Goal: Register for event/course

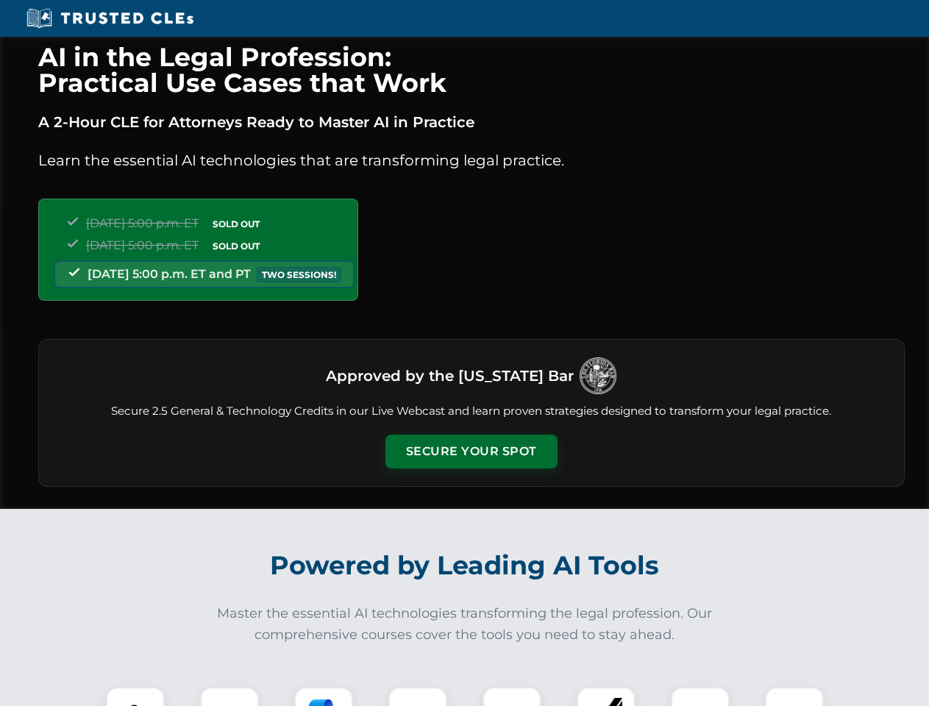
click at [471, 452] on button "Secure Your Spot" at bounding box center [471, 452] width 172 height 34
click at [135, 697] on img at bounding box center [135, 716] width 43 height 43
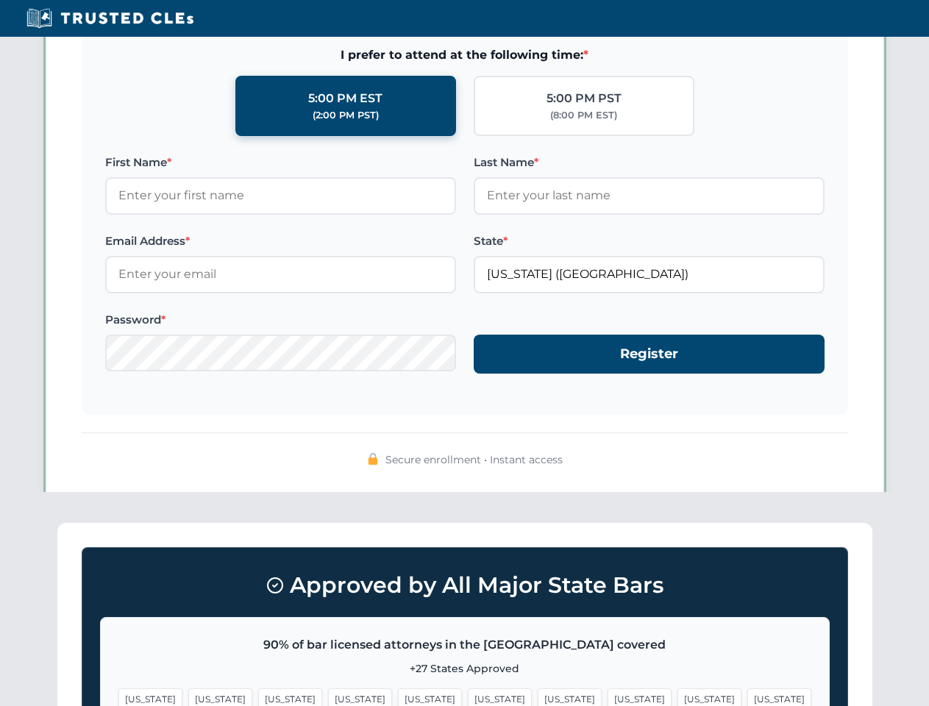
click at [538, 697] on span "[US_STATE]" at bounding box center [570, 698] width 64 height 21
click at [677, 697] on span "[US_STATE]" at bounding box center [709, 698] width 64 height 21
